Goal: Task Accomplishment & Management: Complete application form

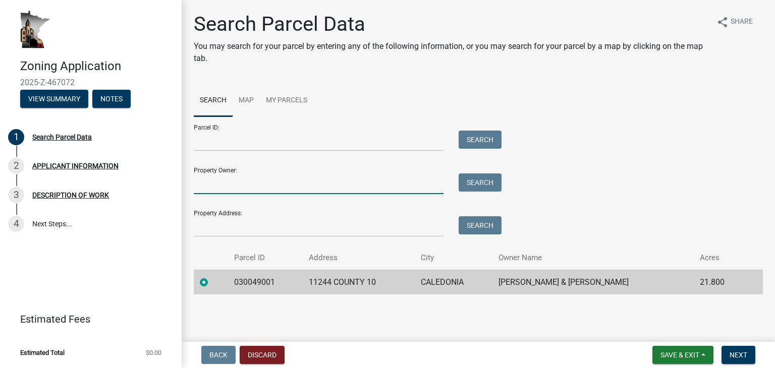
click at [201, 188] on input "Property Owner:" at bounding box center [319, 184] width 250 height 21
type input "[PERSON_NAME]"
click at [478, 183] on button "Search" at bounding box center [479, 183] width 43 height 18
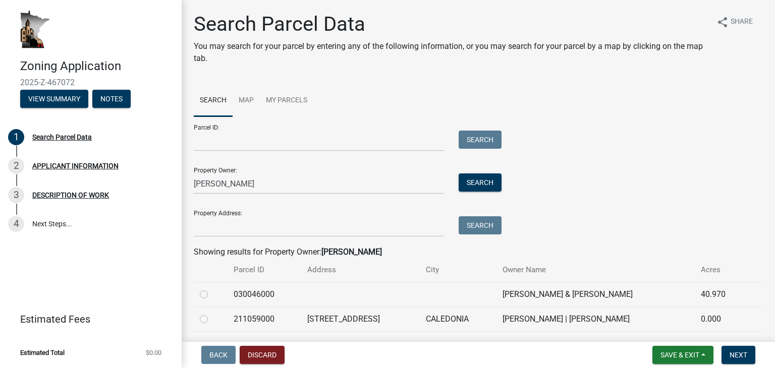
click at [212, 313] on label at bounding box center [212, 313] width 0 height 0
click at [212, 319] on input "radio" at bounding box center [215, 316] width 7 height 7
radio input "true"
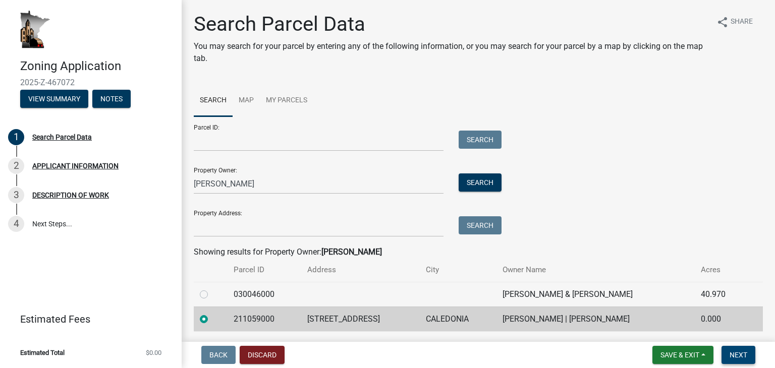
click at [744, 351] on span "Next" at bounding box center [738, 355] width 18 height 8
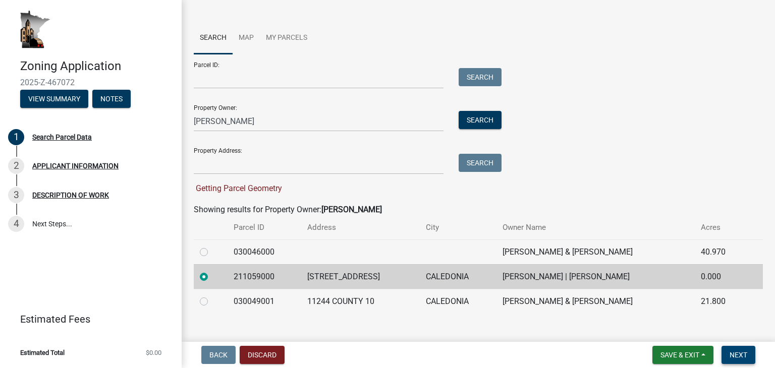
scroll to position [77, 0]
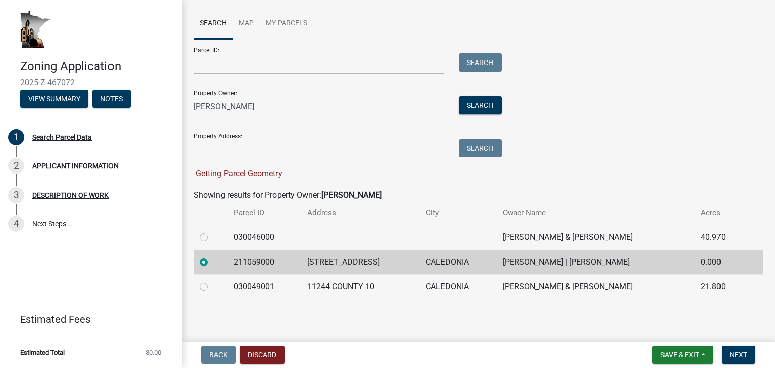
click at [212, 281] on label at bounding box center [212, 281] width 0 height 0
click at [212, 287] on input "radio" at bounding box center [215, 284] width 7 height 7
radio input "true"
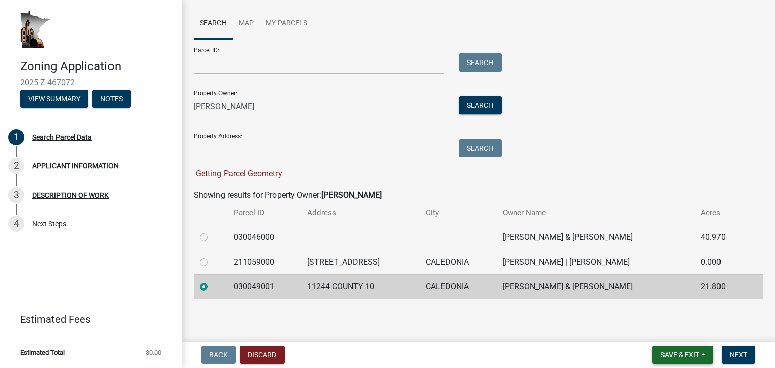
scroll to position [57, 0]
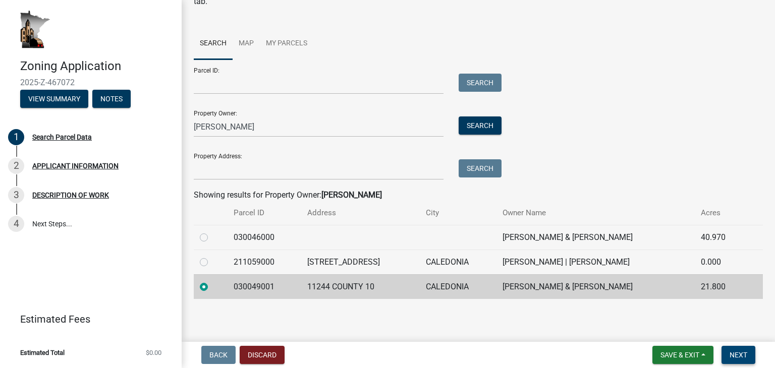
click at [750, 357] on button "Next" at bounding box center [738, 355] width 34 height 18
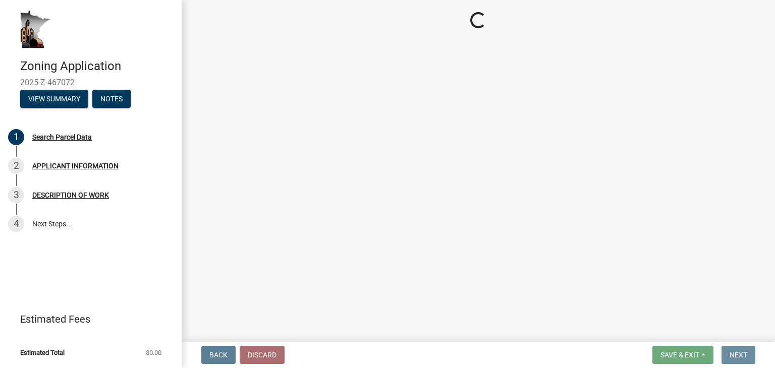
scroll to position [0, 0]
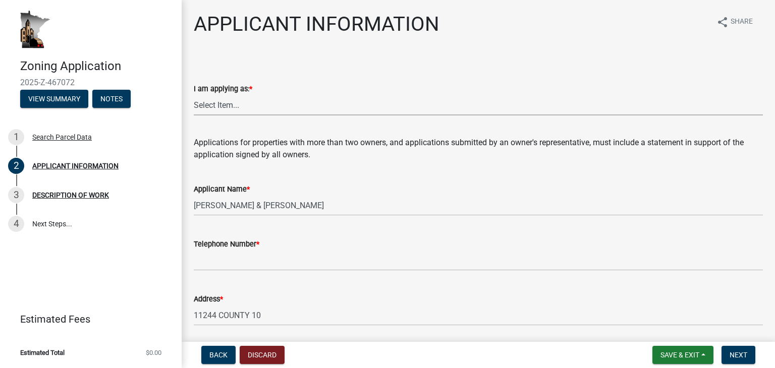
click at [224, 110] on select "Select Item... The sole owner of the property A co-owner of the property with o…" at bounding box center [478, 105] width 569 height 21
click at [194, 95] on select "Select Item... The sole owner of the property A co-owner of the property with o…" at bounding box center [478, 105] width 569 height 21
select select "f73bc555-2faa-4207-ba45-c8fa17744791"
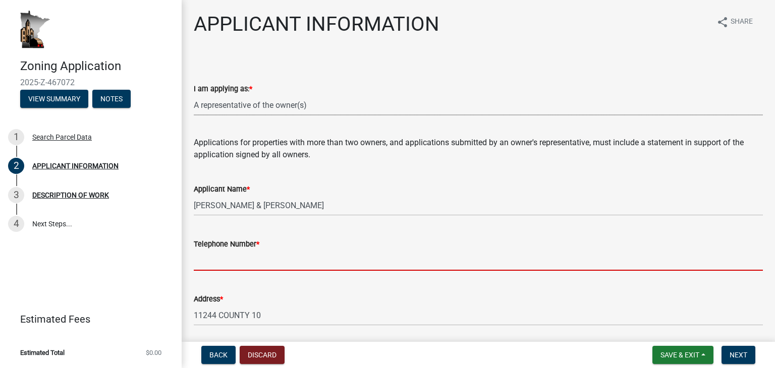
click at [211, 254] on input "Telephone Number *" at bounding box center [478, 260] width 569 height 21
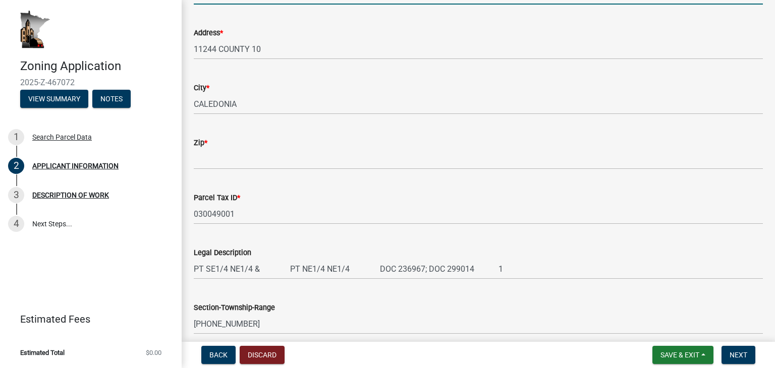
scroll to position [268, 0]
type input "5074500173"
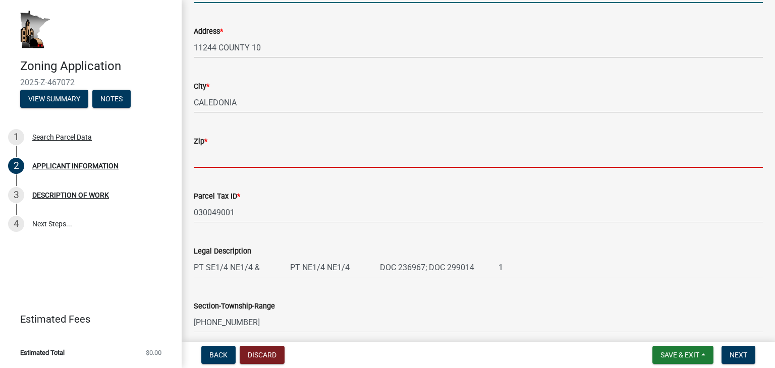
click at [215, 161] on input "Zip *" at bounding box center [478, 157] width 569 height 21
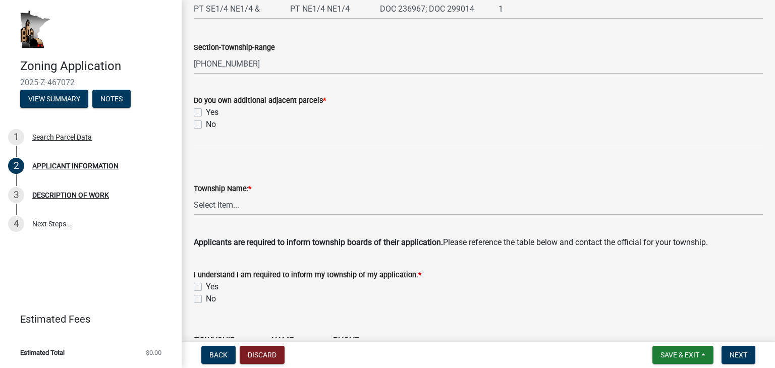
scroll to position [529, 0]
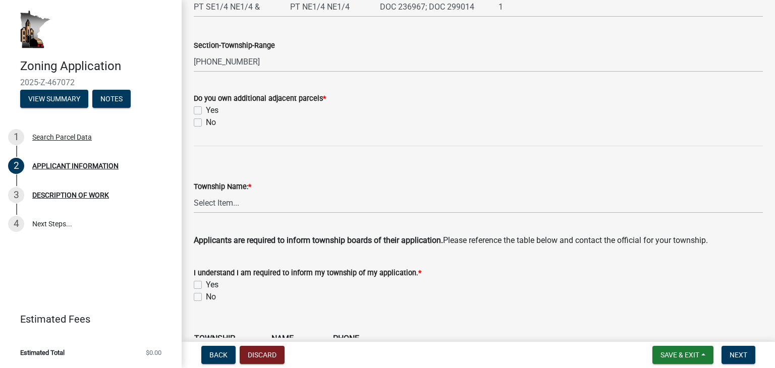
type input "55921"
click at [206, 109] on label "Yes" at bounding box center [212, 110] width 13 height 12
click at [206, 109] on input "Yes" at bounding box center [209, 107] width 7 height 7
checkbox input "true"
checkbox input "false"
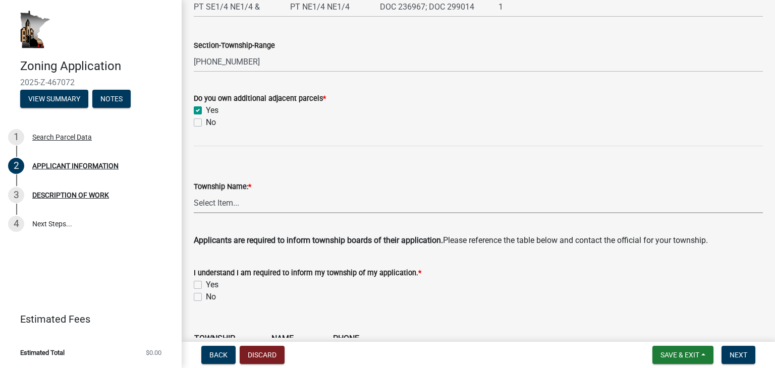
click at [238, 201] on select "Select Item... Black [GEOGRAPHIC_DATA] [GEOGRAPHIC_DATA] [GEOGRAPHIC_DATA] [GEO…" at bounding box center [478, 203] width 569 height 21
click at [194, 193] on select "Select Item... Black [GEOGRAPHIC_DATA] [GEOGRAPHIC_DATA] [GEOGRAPHIC_DATA] [GEO…" at bounding box center [478, 203] width 569 height 21
select select "ebdec0be-cc1c-4664-a771-1fdb3af8851d"
click at [206, 284] on label "Yes" at bounding box center [212, 285] width 13 height 12
click at [206, 284] on input "Yes" at bounding box center [209, 282] width 7 height 7
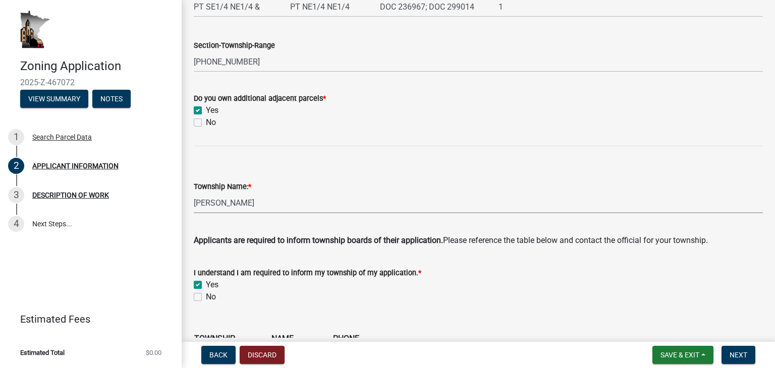
checkbox input "true"
checkbox input "false"
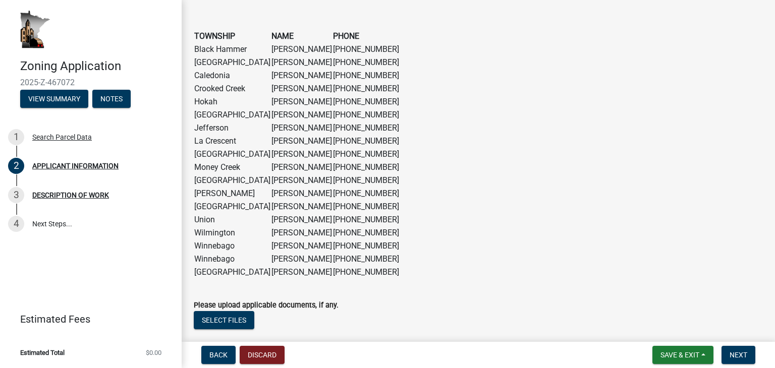
scroll to position [894, 0]
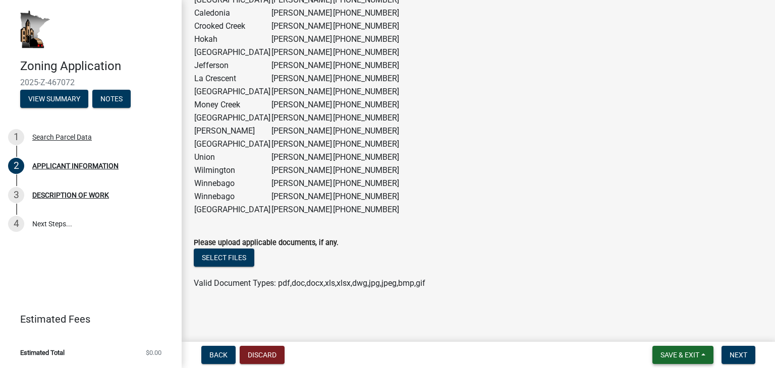
click at [694, 350] on button "Save & Exit" at bounding box center [682, 355] width 61 height 18
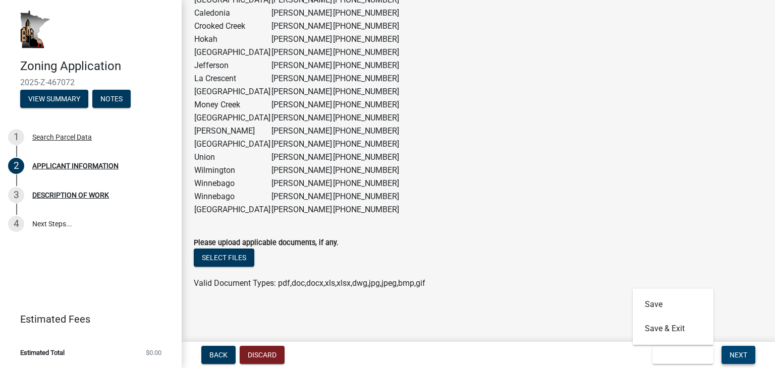
click at [739, 356] on span "Next" at bounding box center [738, 355] width 18 height 8
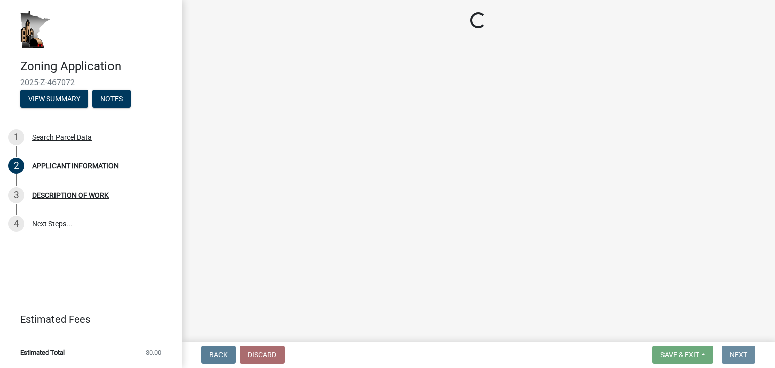
scroll to position [0, 0]
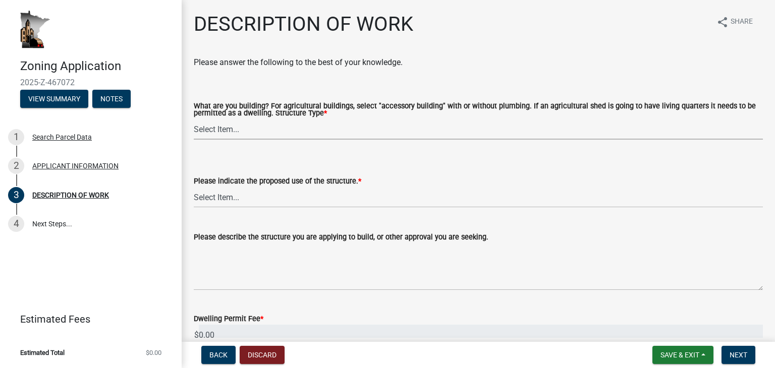
click at [236, 125] on select "Select Item... Single Family Dwelling or "[PERSON_NAME]" Bedroom addition Non-b…" at bounding box center [478, 129] width 569 height 21
click at [194, 119] on select "Select Item... Single Family Dwelling or "[PERSON_NAME]" Bedroom addition Non-b…" at bounding box center [478, 129] width 569 height 21
select select "39f6a2ab-0467-4f26-9b22-6b4c409785cf"
click at [236, 193] on select "Select Item... Year-Round Residential Seasonal Residential Agricultural Recreat…" at bounding box center [478, 197] width 569 height 21
click at [194, 187] on select "Select Item... Year-Round Residential Seasonal Residential Agricultural Recreat…" at bounding box center [478, 197] width 569 height 21
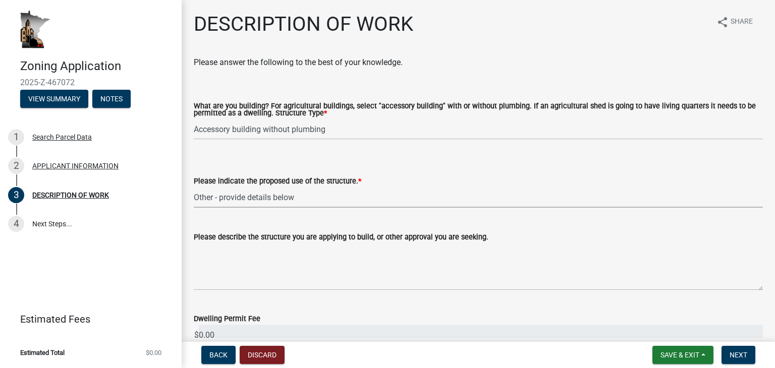
select select "d5c4c3d5-0e01-416f-8471-05b912159bd9"
click at [218, 199] on select "Select Item... Year-Round Residential Seasonal Residential Agricultural Recreat…" at bounding box center [478, 197] width 569 height 21
click at [194, 187] on select "Select Item... Year-Round Residential Seasonal Residential Agricultural Recreat…" at bounding box center [478, 197] width 569 height 21
click at [213, 292] on wm-data-entity-input "Please describe the structure you are applying to build, or other approval you …" at bounding box center [478, 258] width 569 height 82
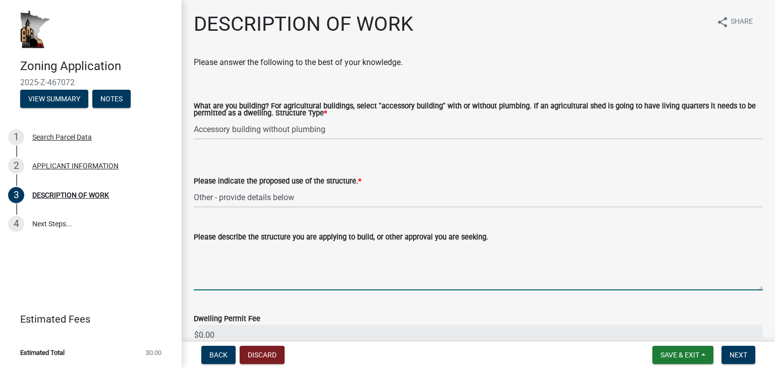
click at [211, 288] on textarea "Please describe the structure you are applying to build, or other approval you …" at bounding box center [478, 266] width 569 height 47
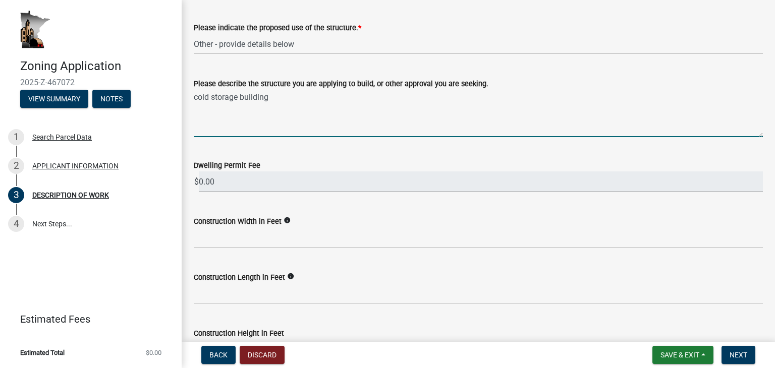
scroll to position [174, 0]
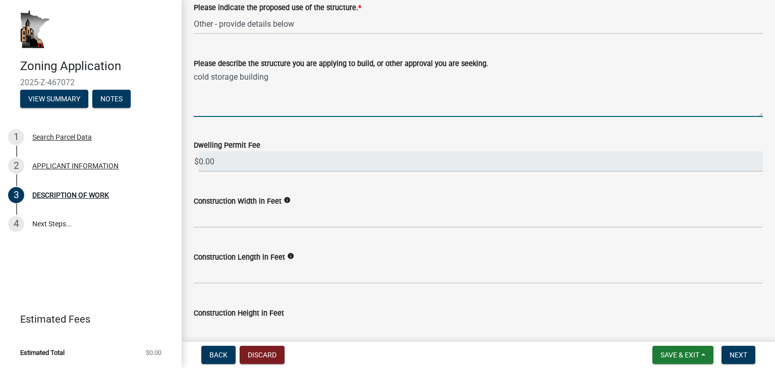
type textarea "cold storage building"
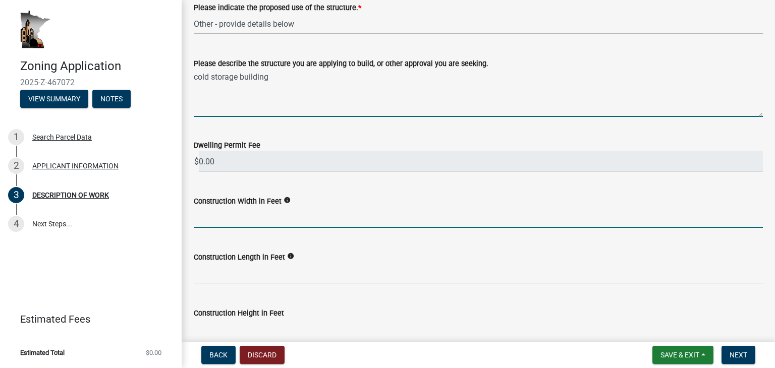
click at [236, 216] on input "text" at bounding box center [478, 217] width 569 height 21
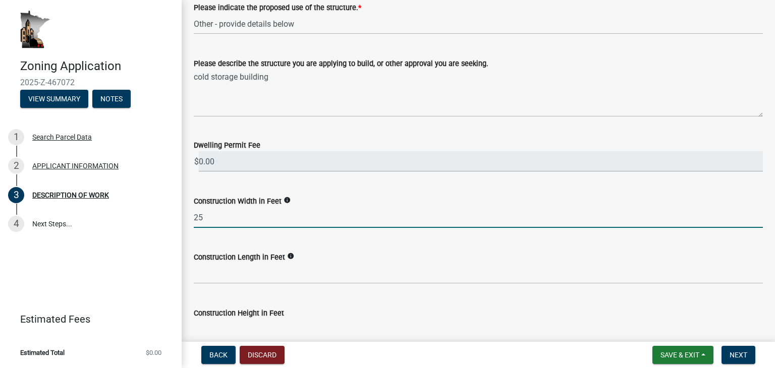
type input "25"
click at [247, 261] on label "Construction Length in Feet" at bounding box center [239, 257] width 91 height 7
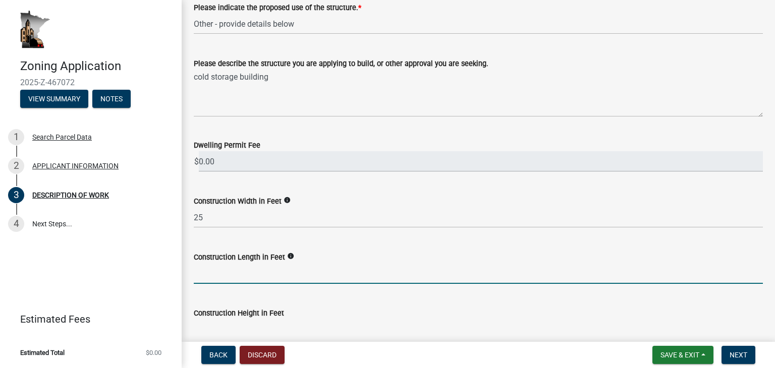
click at [235, 272] on input "text" at bounding box center [478, 273] width 569 height 21
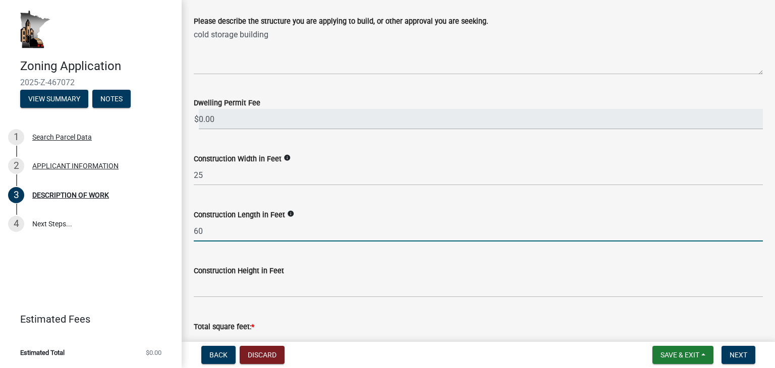
scroll to position [277, 0]
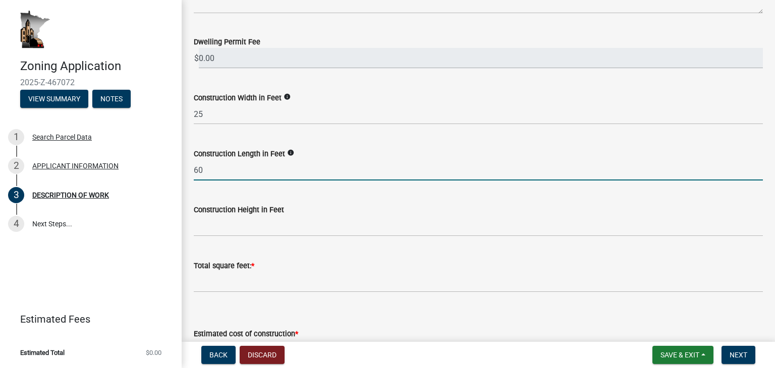
type input "60"
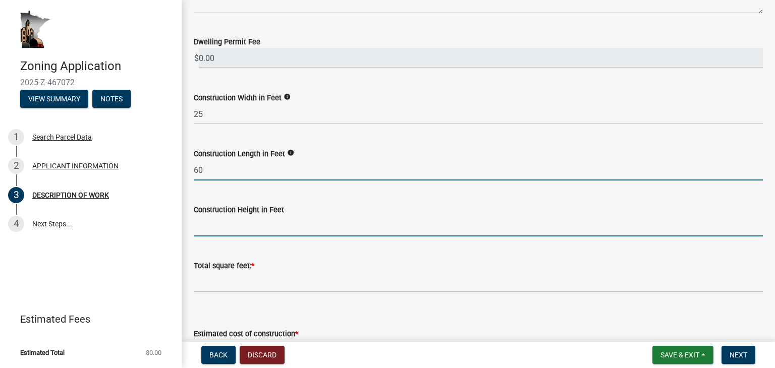
click at [199, 231] on input "text" at bounding box center [478, 226] width 569 height 21
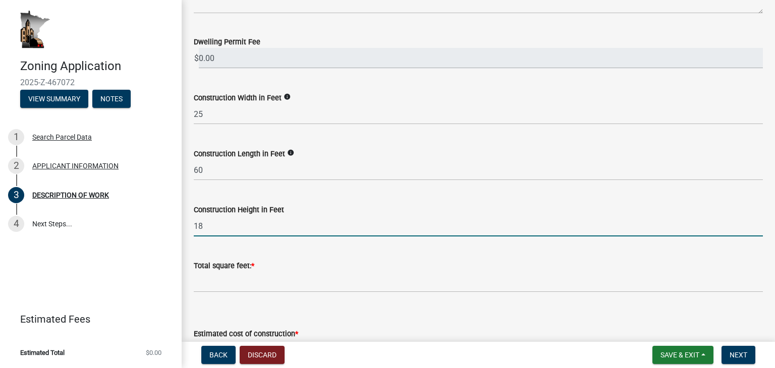
type input "18"
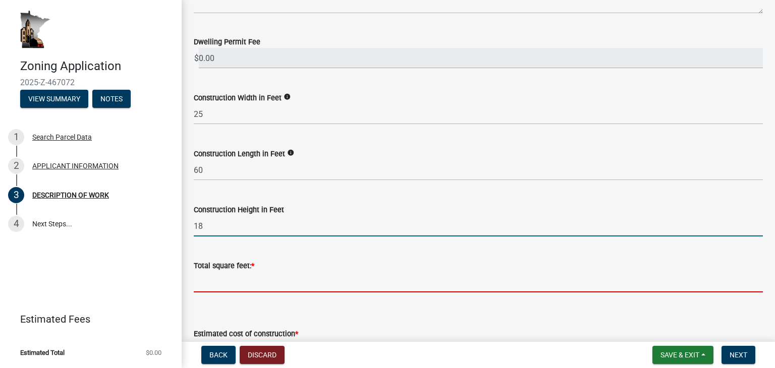
click at [215, 285] on input "text" at bounding box center [478, 282] width 569 height 21
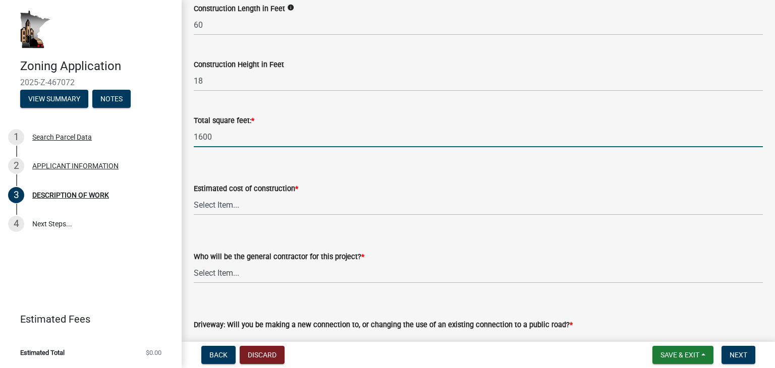
scroll to position [426, 0]
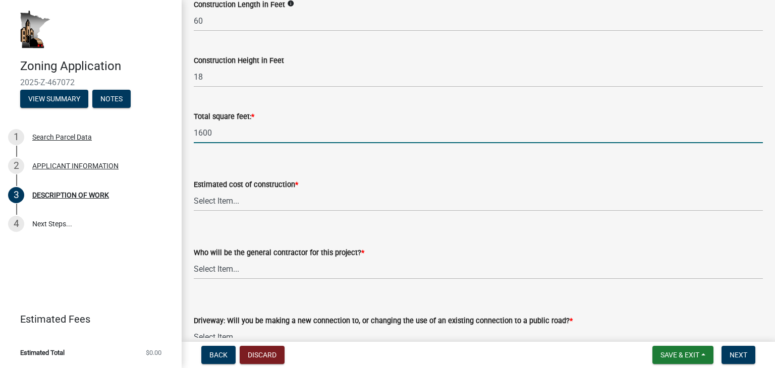
type input "1600"
click at [224, 203] on select "Select Item... $0 - $50,000 $50,001 - $100,000 $101,000 - $150,000 $150,001 or …" at bounding box center [478, 201] width 569 height 21
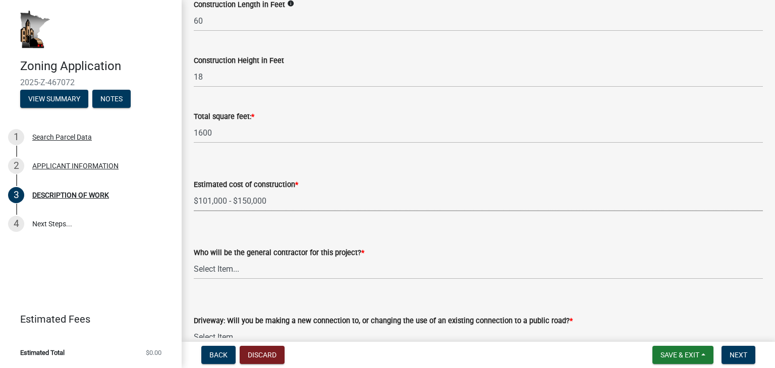
click at [194, 191] on select "Select Item... $0 - $50,000 $50,001 - $100,000 $101,000 - $150,000 $150,001 or …" at bounding box center [478, 201] width 569 height 21
select select "6fa3780f-5db1-4692-8b38-e5e5a086efc1"
click at [226, 268] on select "Select Item... Myself Other" at bounding box center [478, 269] width 569 height 21
click at [194, 259] on select "Select Item... Myself Other" at bounding box center [478, 269] width 569 height 21
select select "07ce3bd5-44c8-48c7-a7da-ecbfde3ea753"
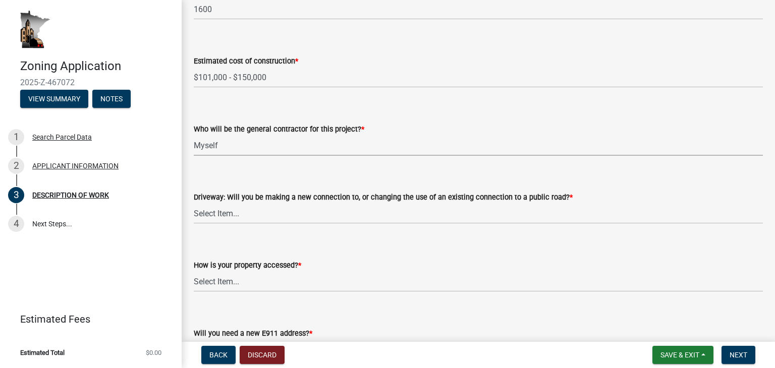
scroll to position [551, 0]
click at [263, 218] on select "Select Item... I am installing a new driveway access to a public road I am chan…" at bounding box center [478, 212] width 569 height 21
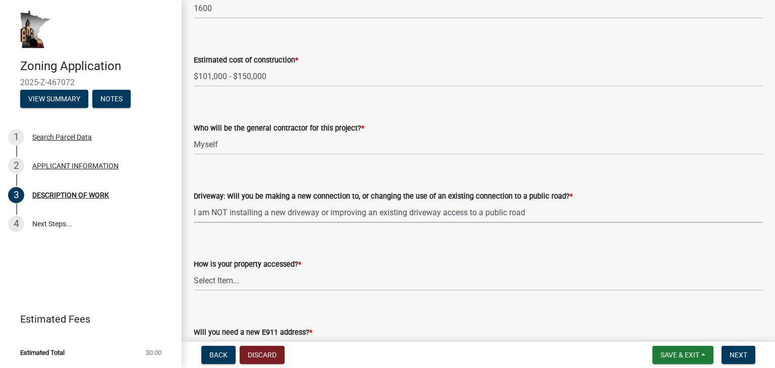
click at [194, 202] on select "Select Item... I am installing a new driveway access to a public road I am chan…" at bounding box center [478, 212] width 569 height 21
select select "865858fb-cec4-4771-ade1-629df977e661"
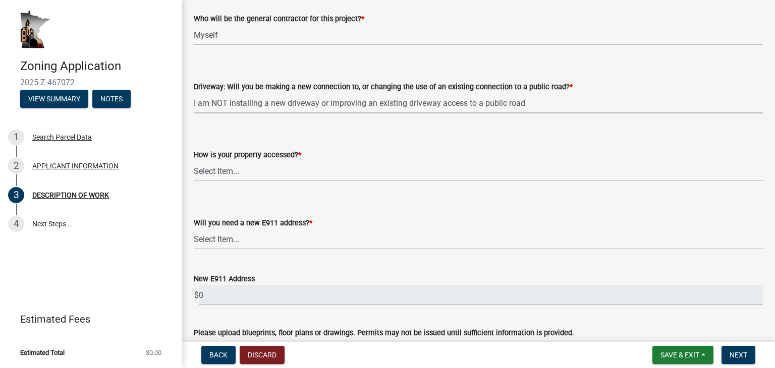
scroll to position [664, 0]
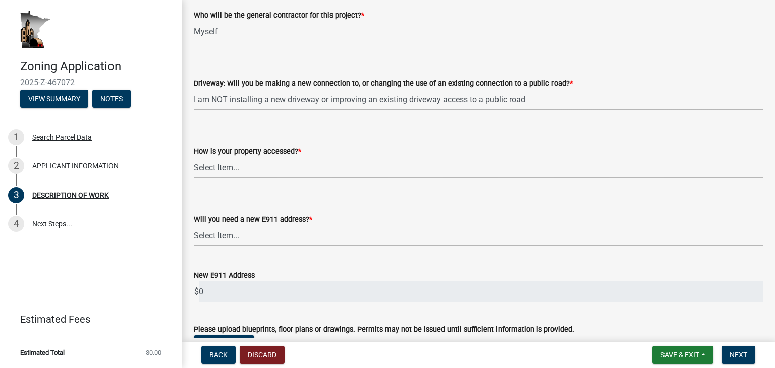
click at [245, 168] on select "Select Item... Access is off a state highway Access is off a county road Access…" at bounding box center [478, 167] width 569 height 21
click at [194, 157] on select "Select Item... Access is off a state highway Access is off a county road Access…" at bounding box center [478, 167] width 569 height 21
select select "cef96780-4810-40e3-9d85-228a56ab53a8"
click at [222, 238] on select "Select Item... Yes No" at bounding box center [478, 235] width 569 height 21
click at [194, 225] on select "Select Item... Yes No" at bounding box center [478, 235] width 569 height 21
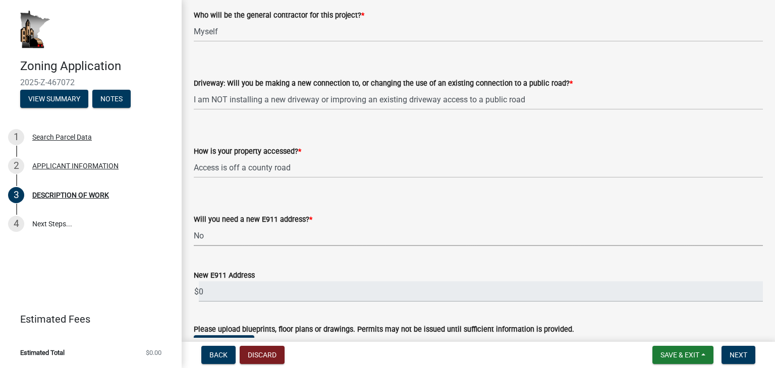
select select "79149638-379e-4eb8-8707-a078303474c9"
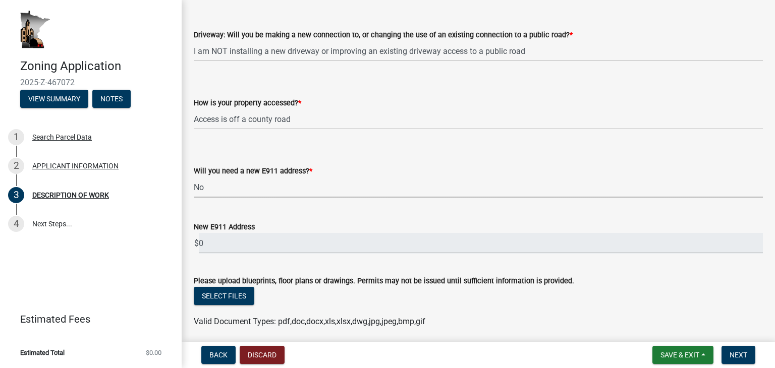
scroll to position [751, 0]
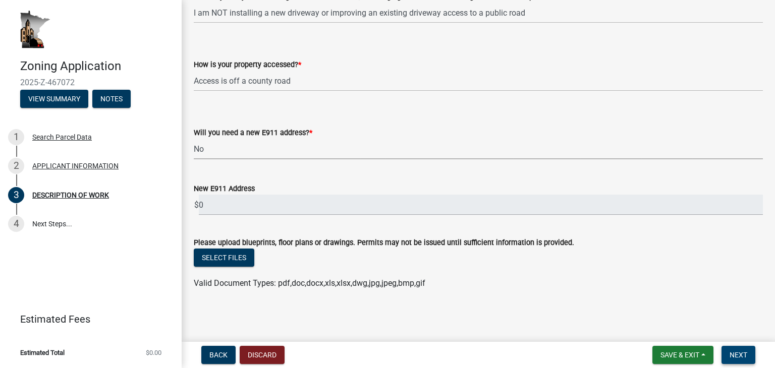
click at [733, 351] on span "Next" at bounding box center [738, 355] width 18 height 8
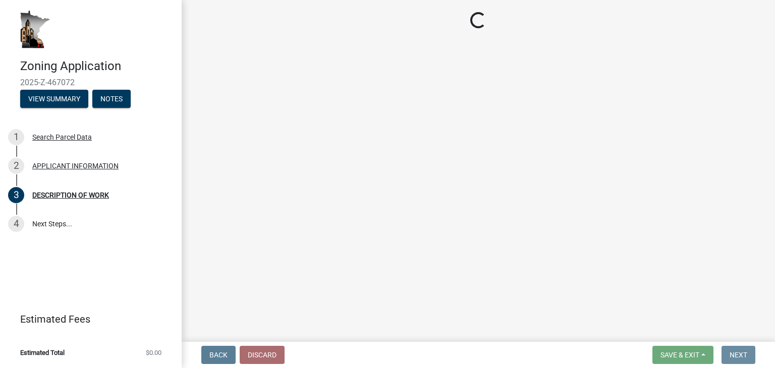
scroll to position [0, 0]
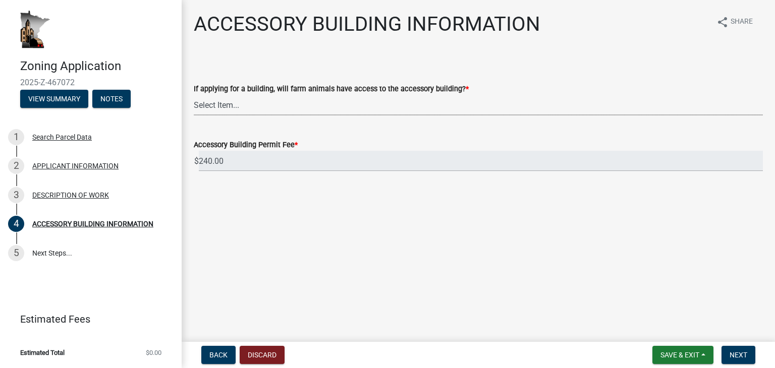
click at [232, 107] on select "Select Item... Yes No" at bounding box center [478, 105] width 569 height 21
click at [194, 95] on select "Select Item... Yes No" at bounding box center [478, 105] width 569 height 21
select select "88703b1b-78c7-4d2b-862c-09a913535c10"
click at [735, 355] on span "Next" at bounding box center [738, 355] width 18 height 8
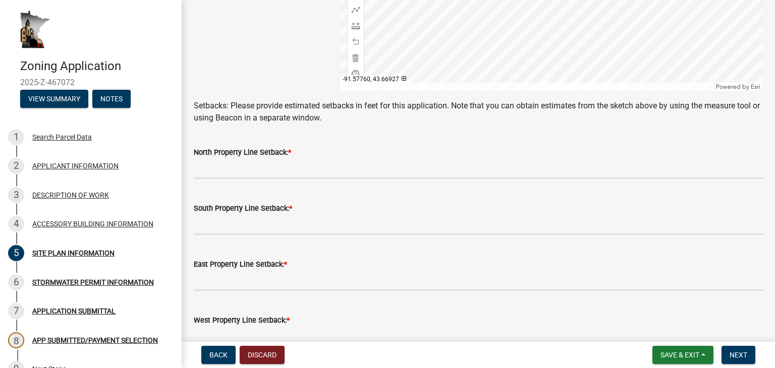
scroll to position [408, 0]
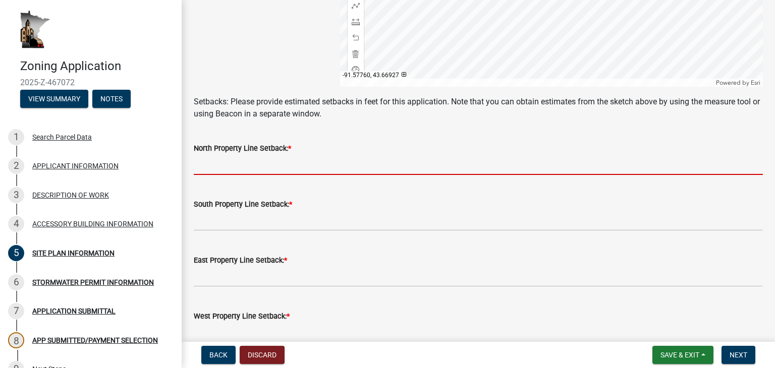
click at [228, 159] on input "text" at bounding box center [478, 164] width 569 height 21
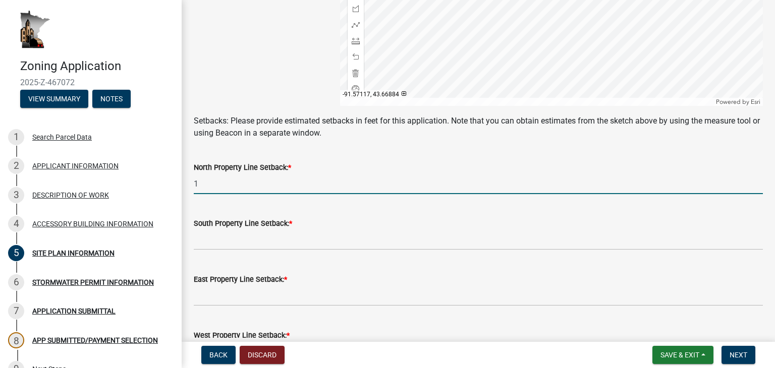
scroll to position [389, 0]
type input "100"
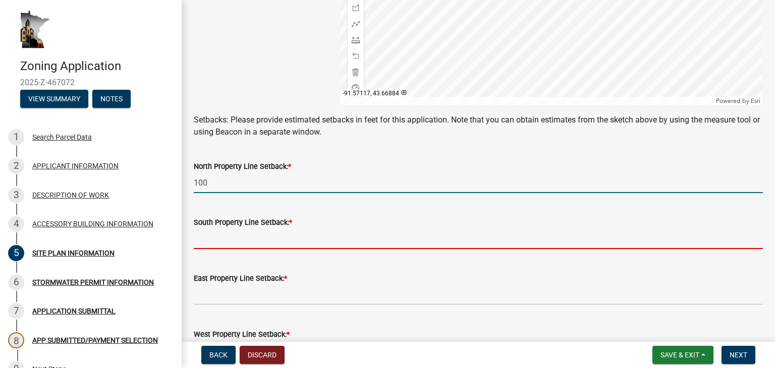
click at [228, 237] on input "text" at bounding box center [478, 238] width 569 height 21
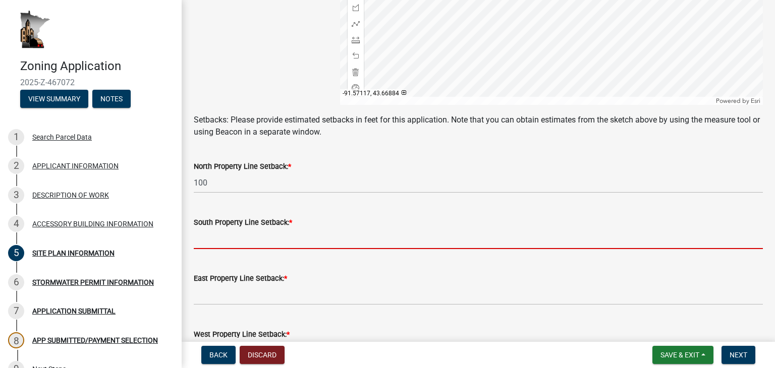
click at [500, 102] on div "Powered by [PERSON_NAME]" at bounding box center [551, 101] width 423 height 8
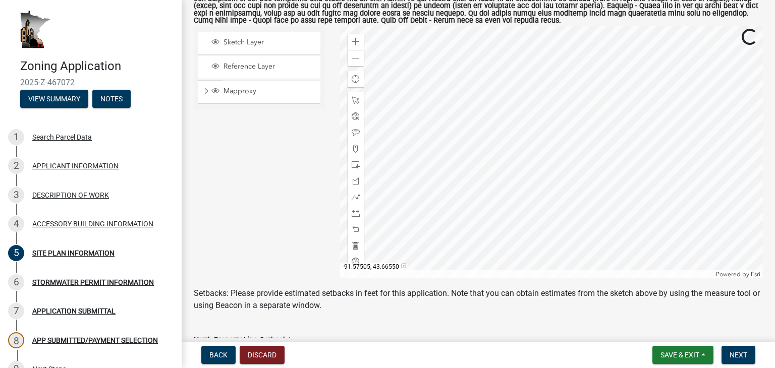
scroll to position [218, 0]
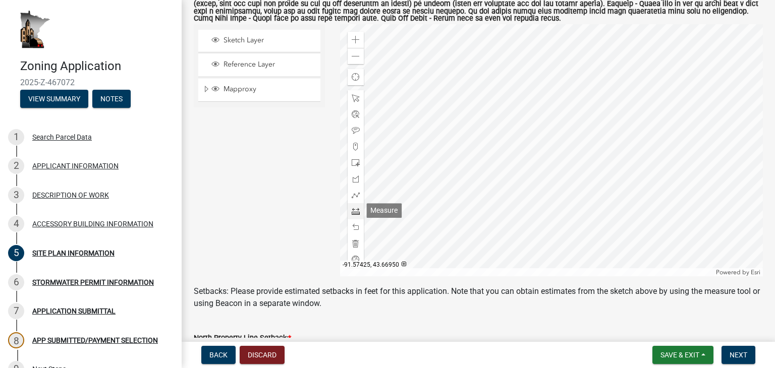
click at [354, 212] on span at bounding box center [356, 211] width 8 height 8
click at [477, 158] on div at bounding box center [551, 150] width 423 height 252
click at [408, 132] on div at bounding box center [551, 150] width 423 height 252
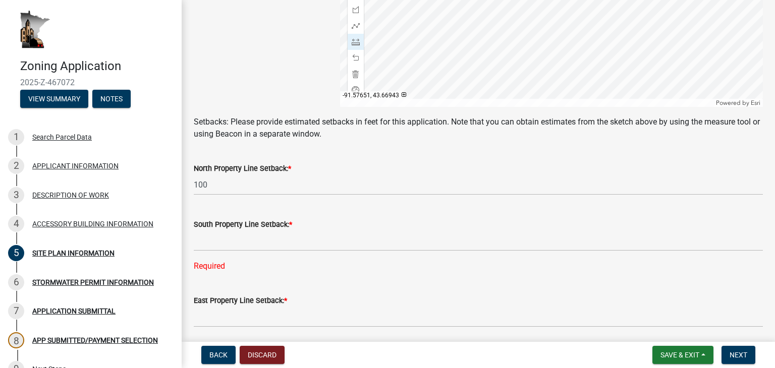
scroll to position [422, 0]
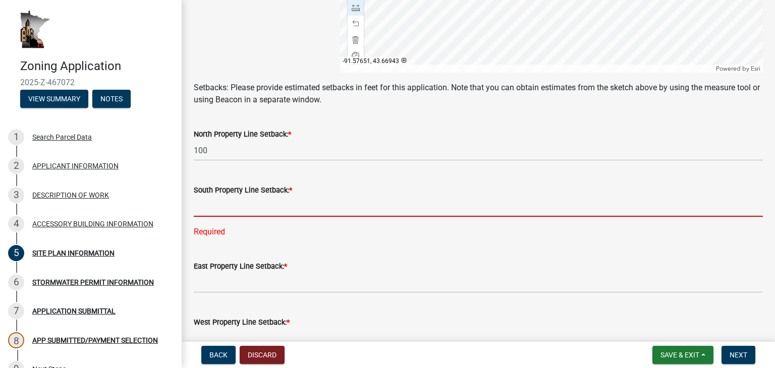
click at [258, 208] on input "text" at bounding box center [478, 206] width 569 height 21
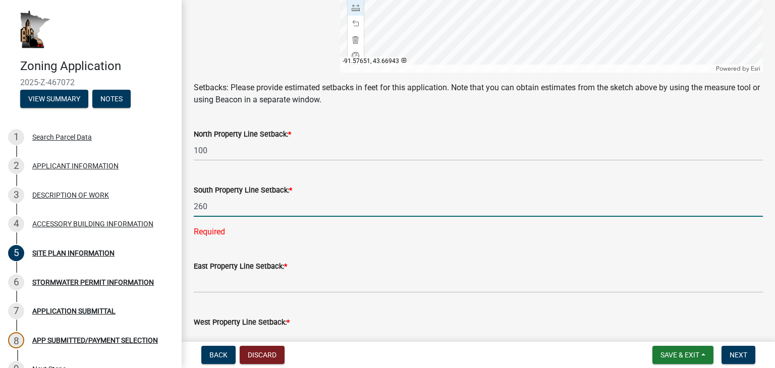
type input "260"
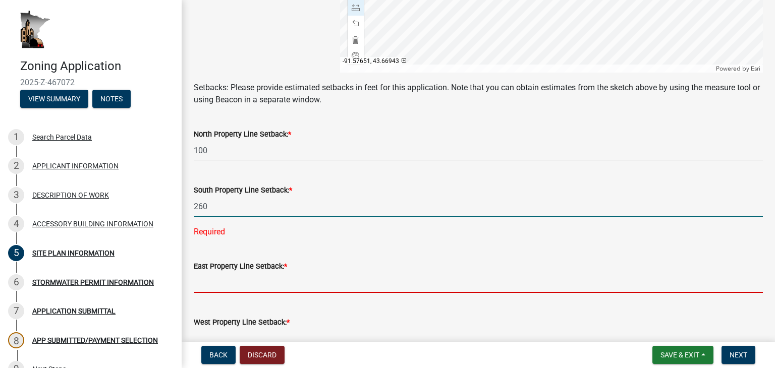
click at [235, 292] on wm-data-entity-input-list "A site plan showing the following is required with your application: existing a…" at bounding box center [478, 24] width 569 height 779
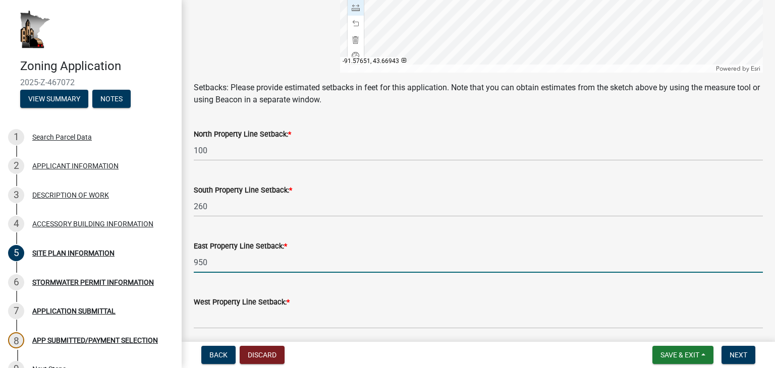
type input "950"
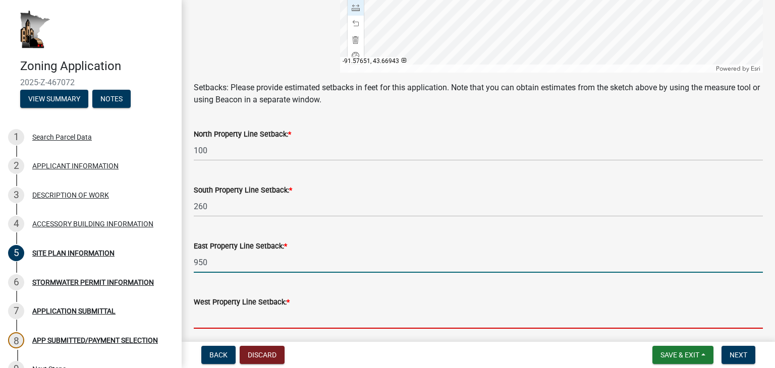
click at [233, 315] on input "text" at bounding box center [478, 318] width 569 height 21
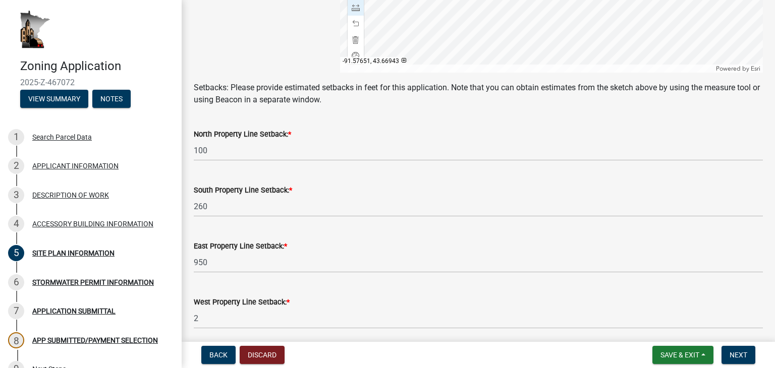
click at [375, 118] on div "North Property Line Setback: * 100" at bounding box center [478, 137] width 569 height 47
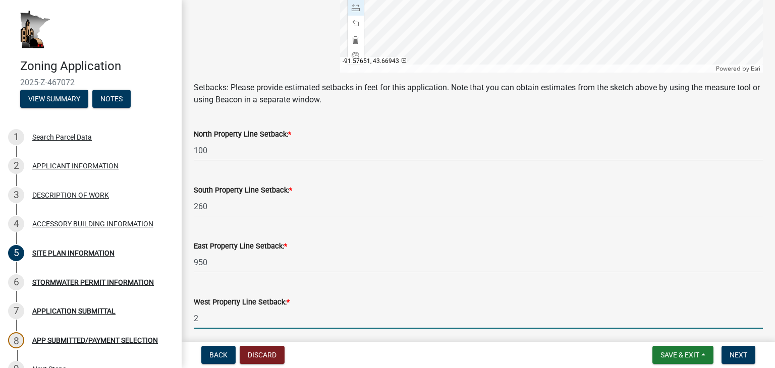
click at [199, 326] on input "2" at bounding box center [478, 318] width 569 height 21
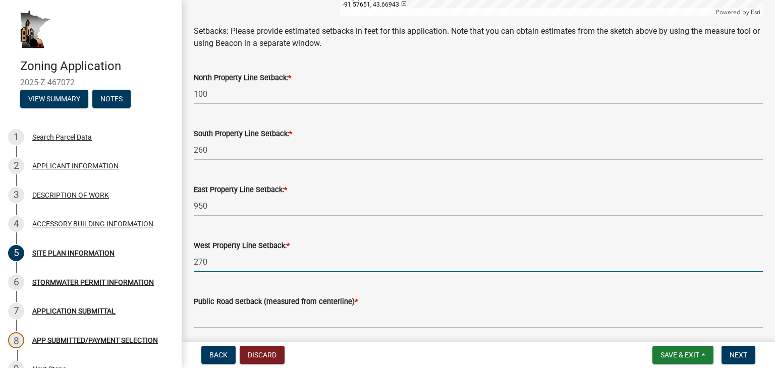
scroll to position [517, 0]
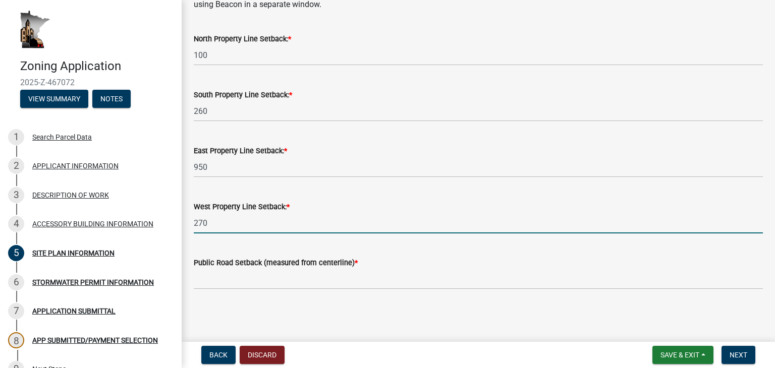
type input "270"
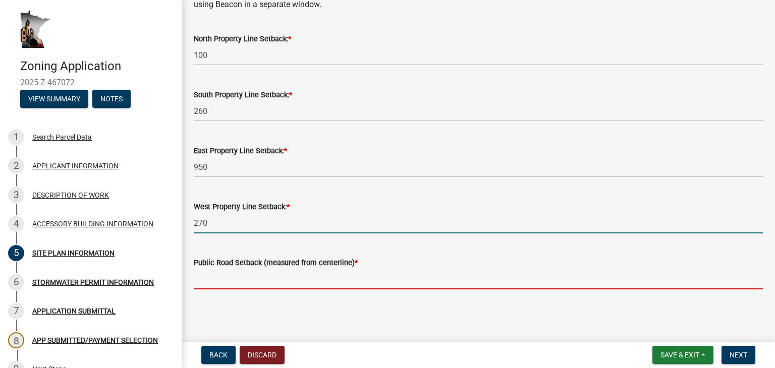
click at [197, 277] on input "text" at bounding box center [478, 279] width 569 height 21
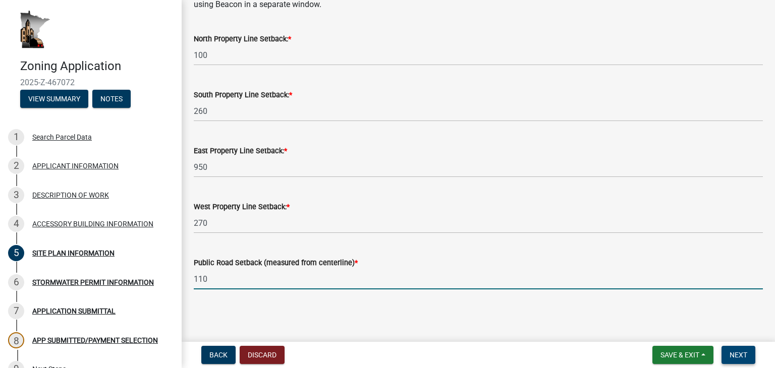
type input "110"
click at [740, 354] on span "Next" at bounding box center [738, 355] width 18 height 8
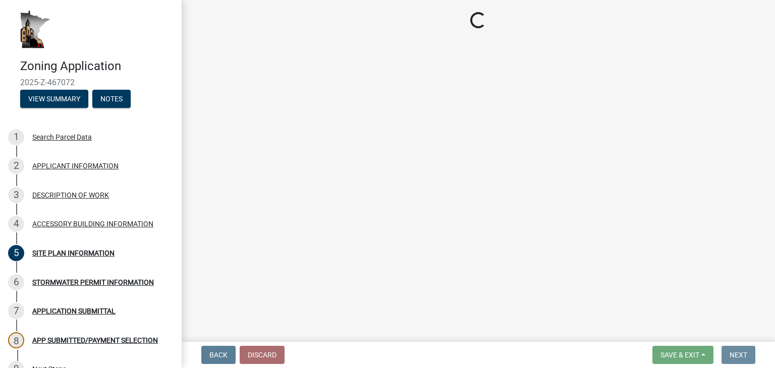
scroll to position [0, 0]
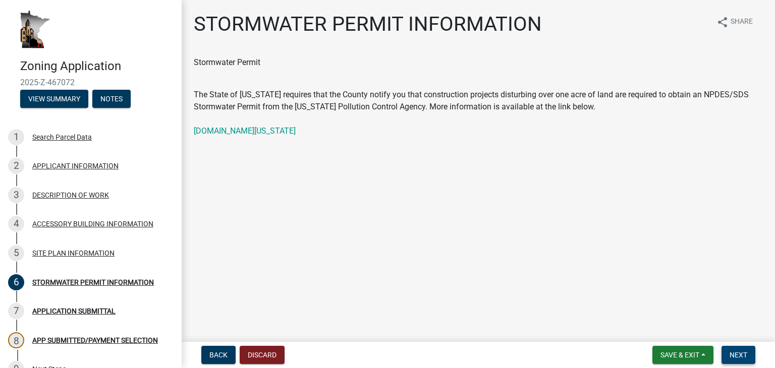
click at [748, 359] on button "Next" at bounding box center [738, 355] width 34 height 18
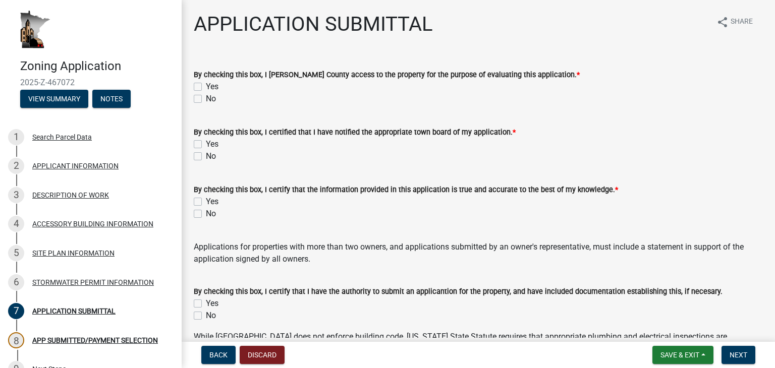
click at [206, 86] on label "Yes" at bounding box center [212, 87] width 13 height 12
click at [206, 86] on input "Yes" at bounding box center [209, 84] width 7 height 7
checkbox input "true"
checkbox input "false"
click at [206, 143] on label "Yes" at bounding box center [212, 144] width 13 height 12
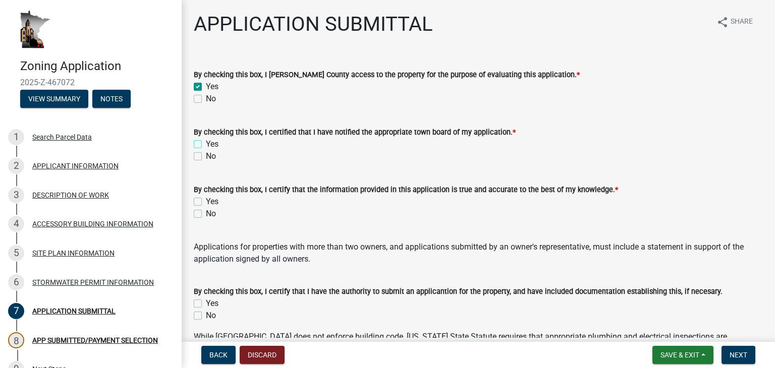
click at [206, 143] on input "Yes" at bounding box center [209, 141] width 7 height 7
checkbox input "true"
checkbox input "false"
click at [206, 202] on label "Yes" at bounding box center [212, 202] width 13 height 12
click at [206, 202] on input "Yes" at bounding box center [209, 199] width 7 height 7
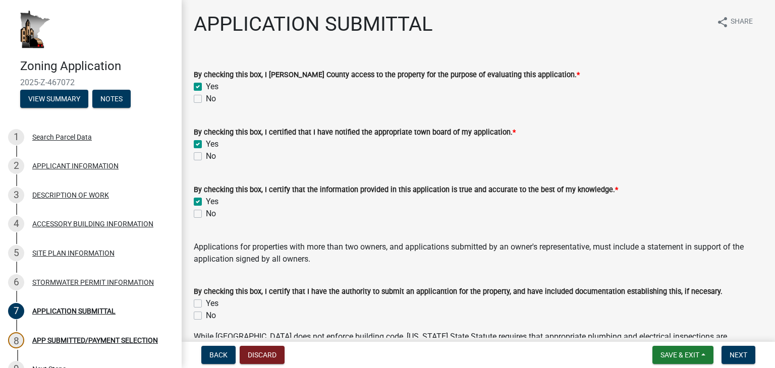
checkbox input "true"
checkbox input "false"
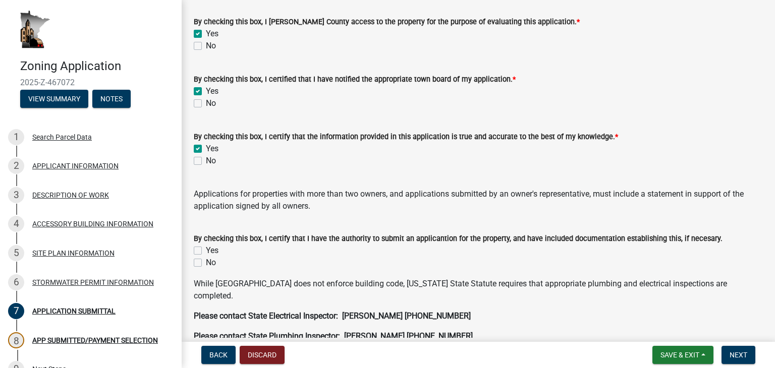
scroll to position [111, 0]
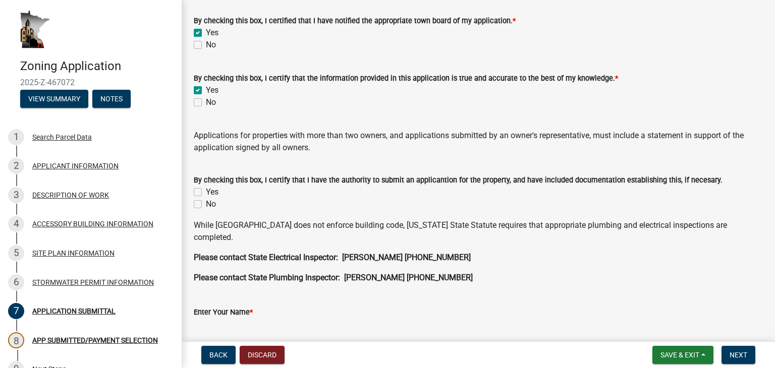
click at [417, 189] on div "Yes" at bounding box center [478, 192] width 569 height 12
click at [206, 192] on label "Yes" at bounding box center [212, 192] width 13 height 12
click at [206, 192] on input "Yes" at bounding box center [209, 189] width 7 height 7
checkbox input "true"
checkbox input "false"
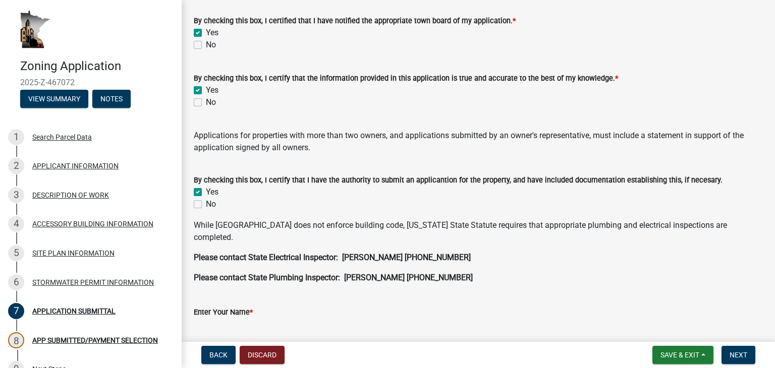
click at [199, 319] on input "Enter Your Name *" at bounding box center [478, 328] width 569 height 21
type input "[PERSON_NAME]"
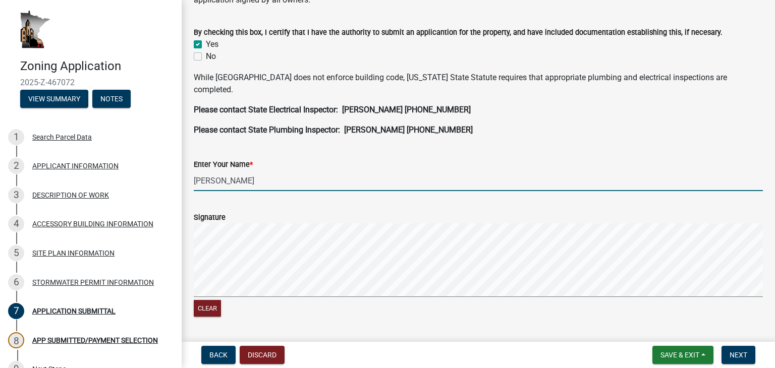
scroll to position [259, 0]
click at [749, 356] on button "Next" at bounding box center [738, 355] width 34 height 18
